Goal: Find specific page/section: Find specific page/section

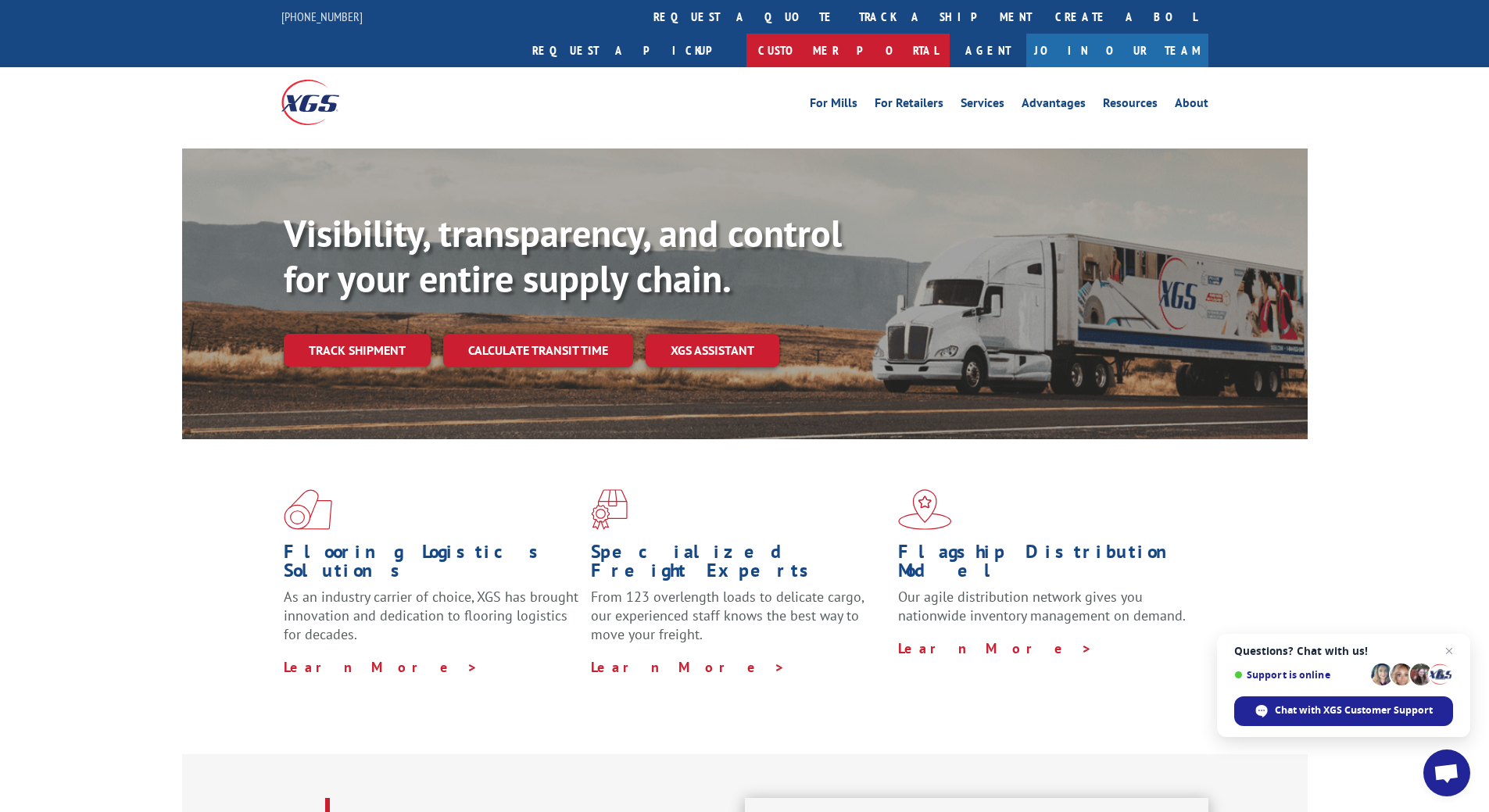
click at [949, 34] on link "Customer Portal" at bounding box center [848, 50] width 204 height 34
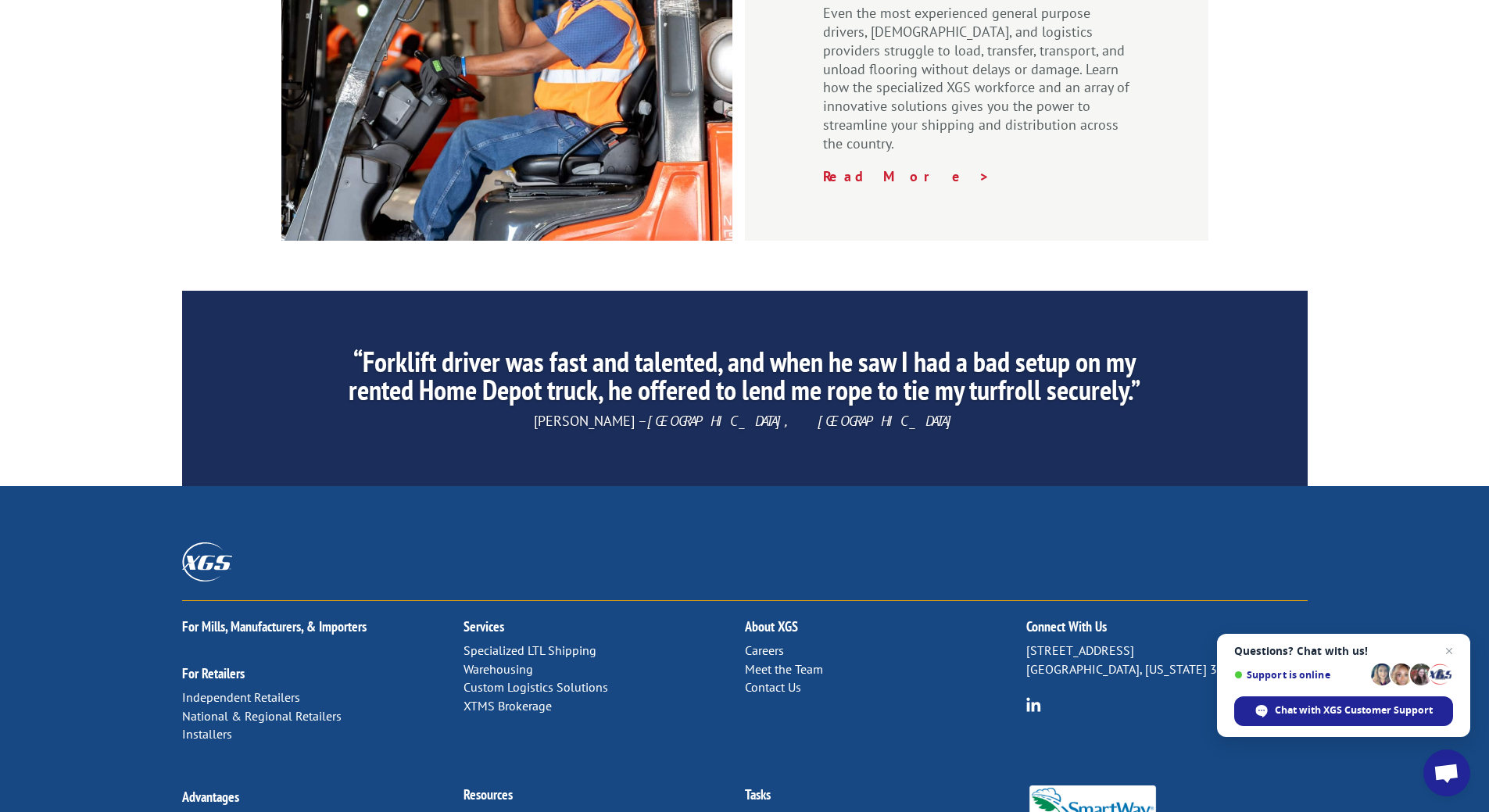
scroll to position [2281, 0]
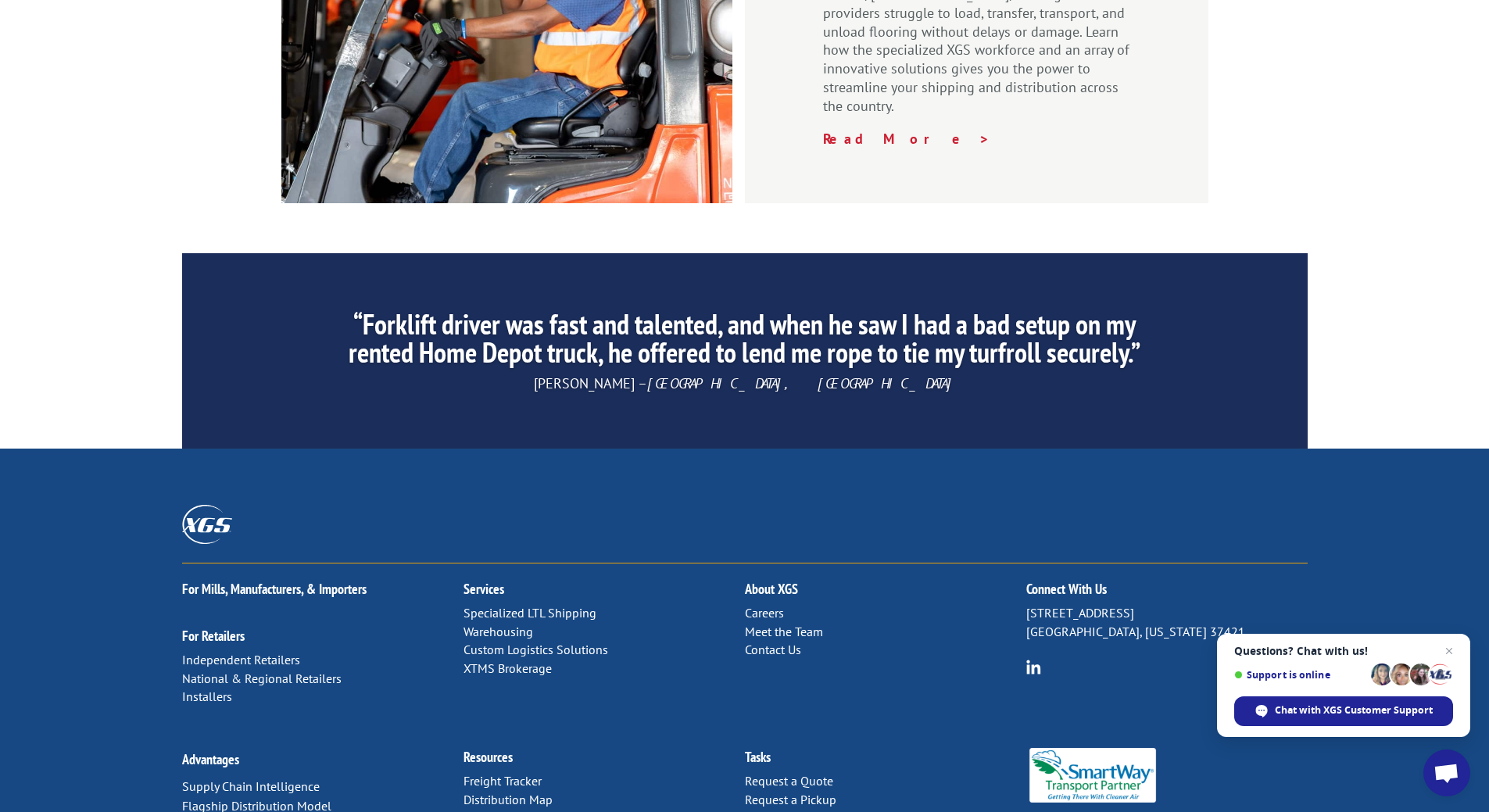
click at [757, 641] on link "Contact Us" at bounding box center [773, 649] width 57 height 15
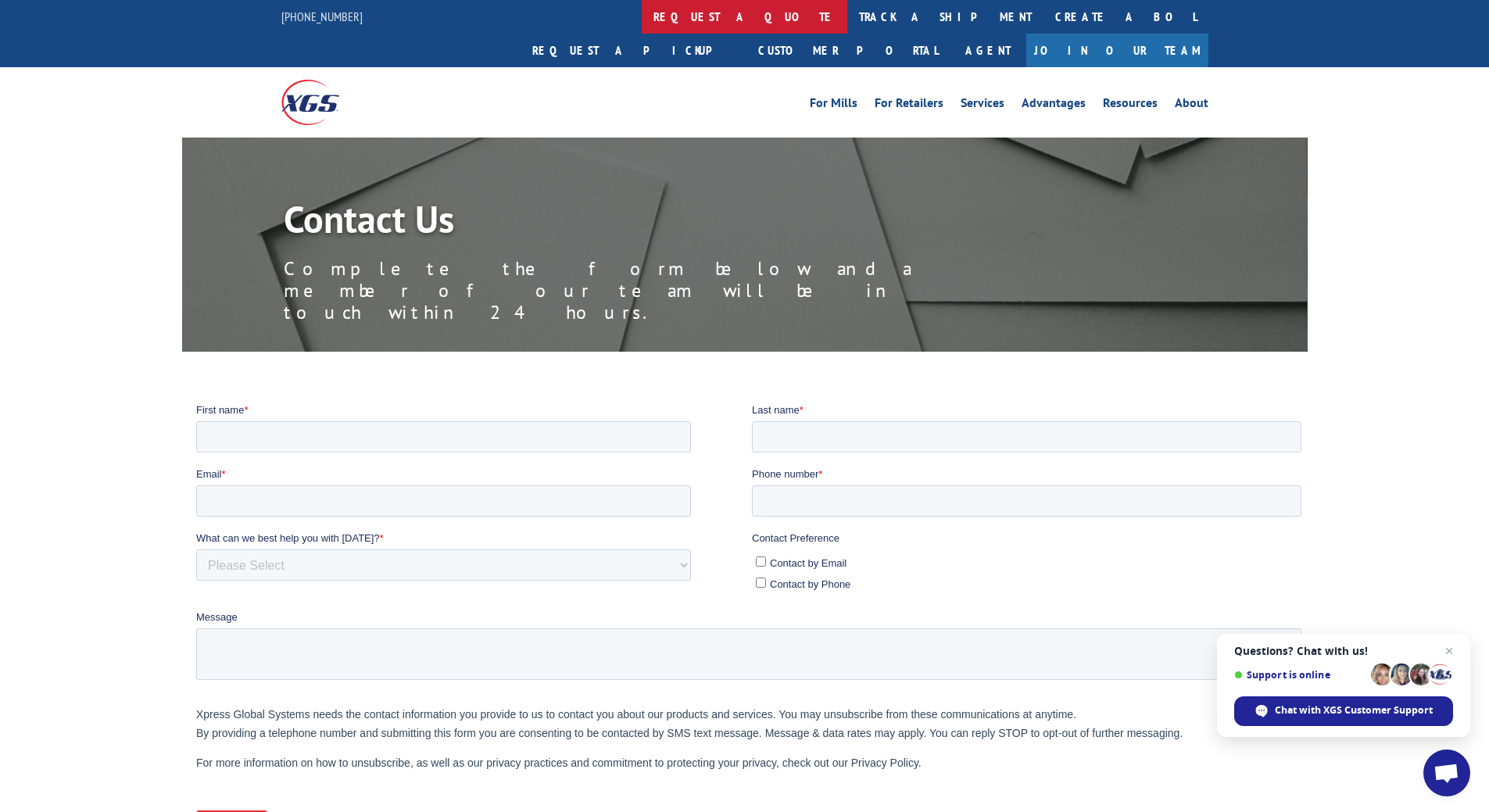
click at [641, 17] on link "request a quote" at bounding box center [744, 16] width 205 height 34
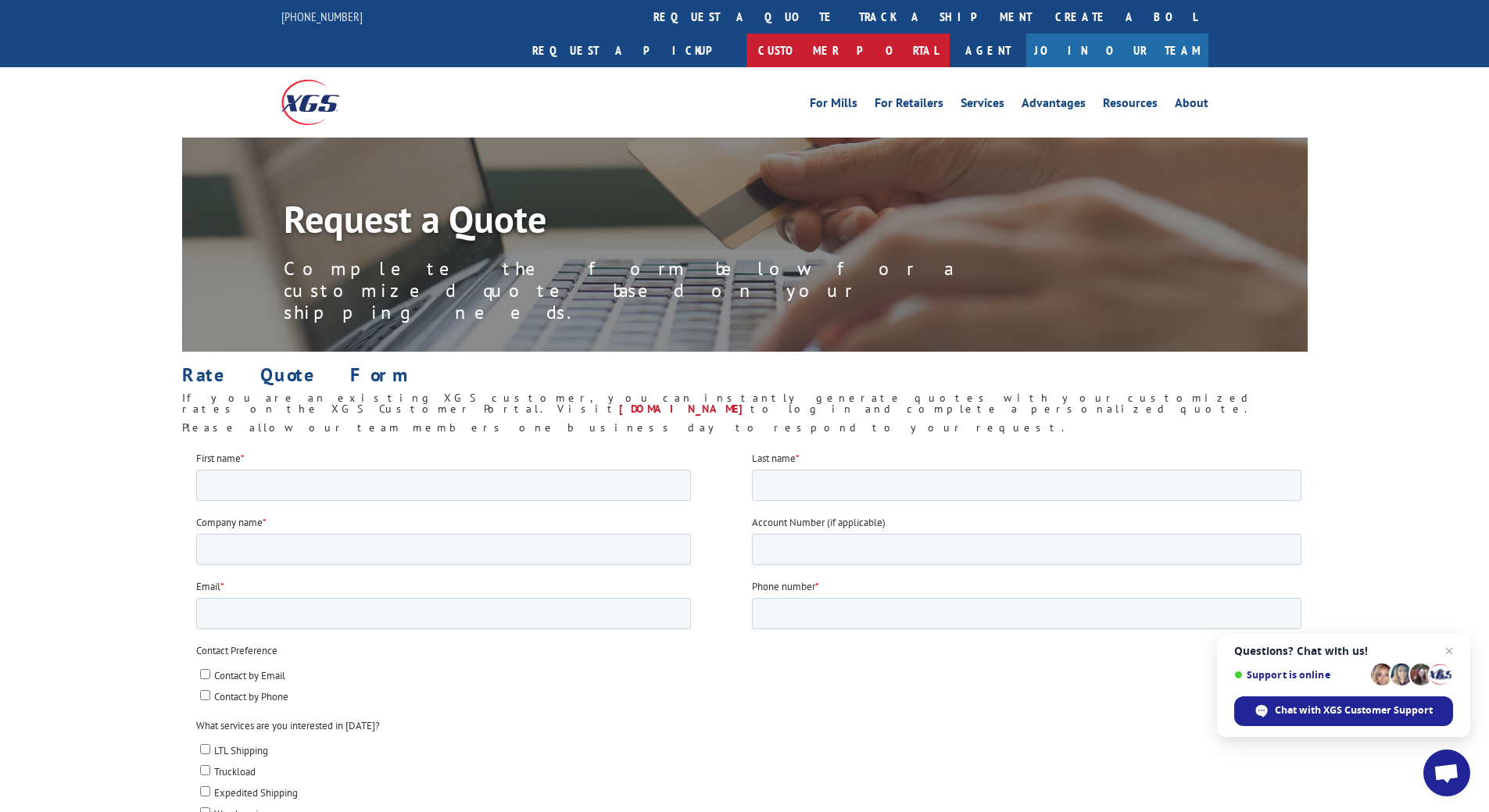
click at [949, 34] on link "Customer Portal" at bounding box center [848, 50] width 204 height 34
